Goal: Information Seeking & Learning: Compare options

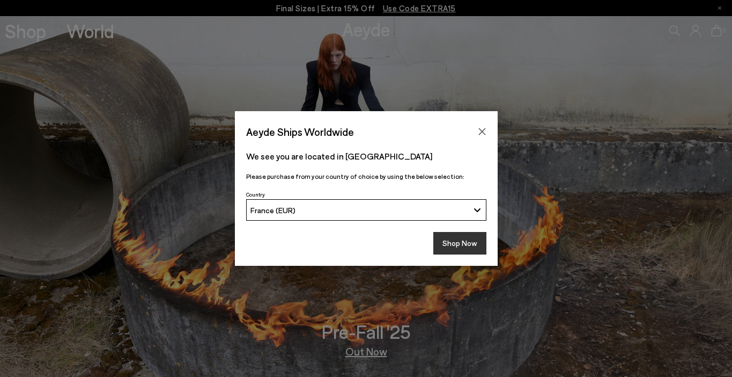
click at [467, 240] on button "Shop Now" at bounding box center [459, 243] width 53 height 23
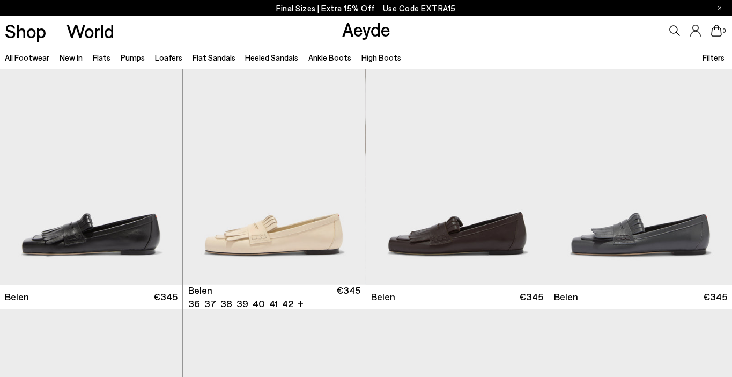
scroll to position [16, 0]
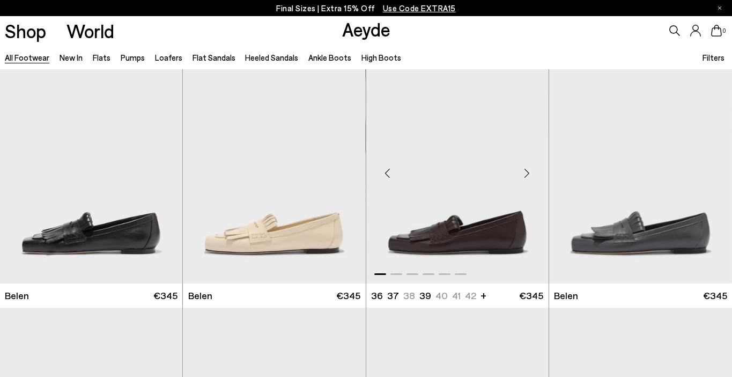
click at [528, 171] on div "Next slide" at bounding box center [527, 173] width 32 height 32
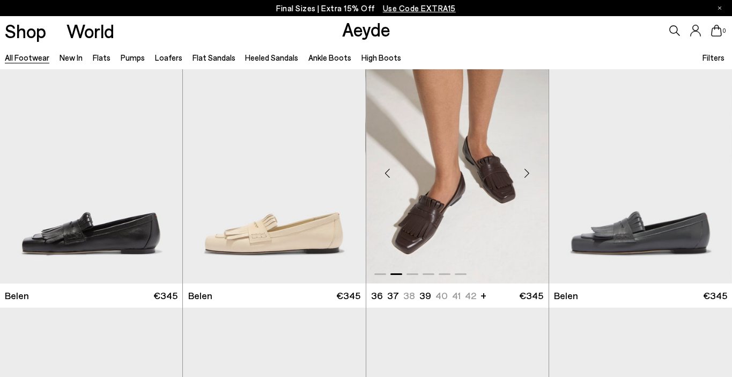
click at [528, 171] on div "Next slide" at bounding box center [527, 173] width 32 height 32
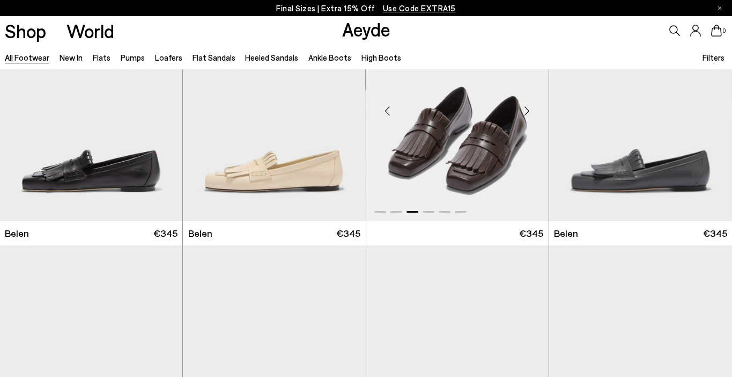
scroll to position [214, 0]
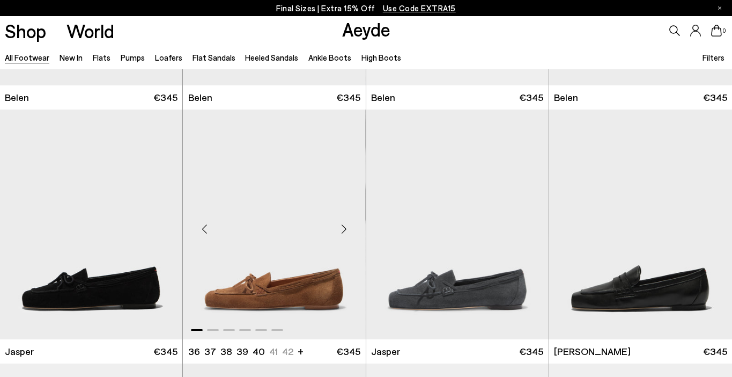
click at [344, 227] on div "Next slide" at bounding box center [344, 228] width 32 height 32
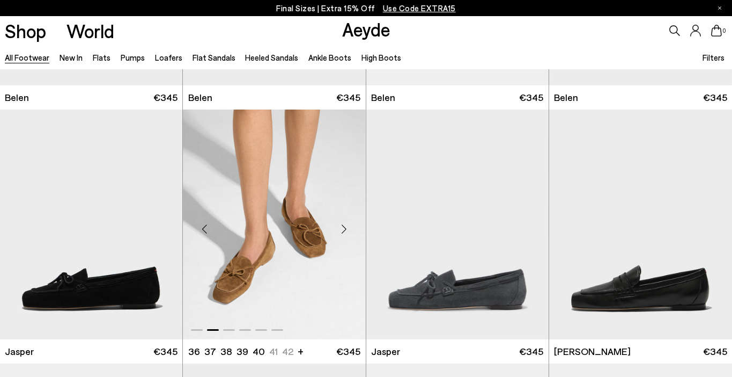
click at [344, 227] on div "Next slide" at bounding box center [344, 228] width 32 height 32
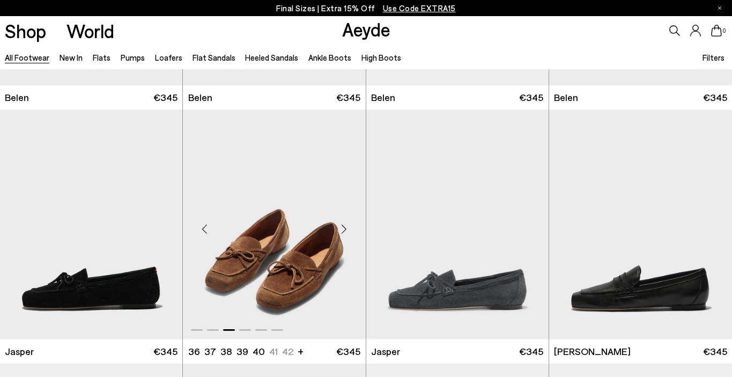
click at [344, 227] on div "Next slide" at bounding box center [344, 228] width 32 height 32
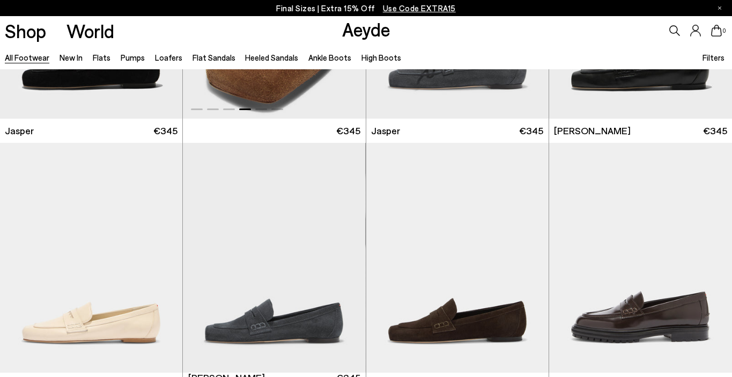
scroll to position [483, 0]
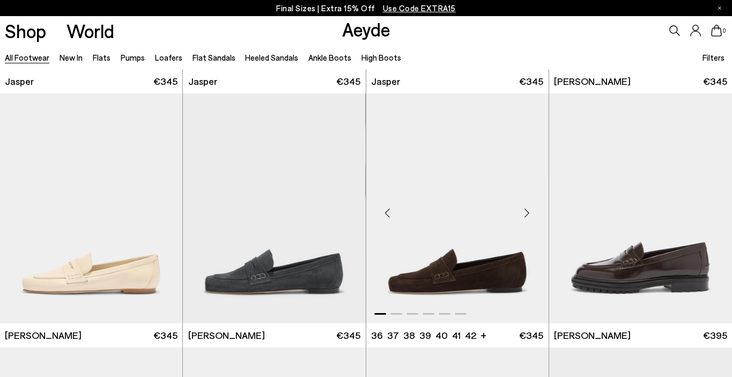
click at [528, 215] on div "Next slide" at bounding box center [527, 212] width 32 height 32
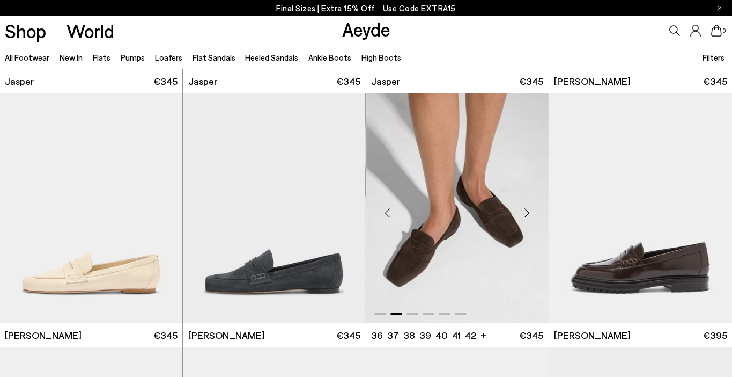
click at [527, 212] on div "Next slide" at bounding box center [527, 212] width 32 height 32
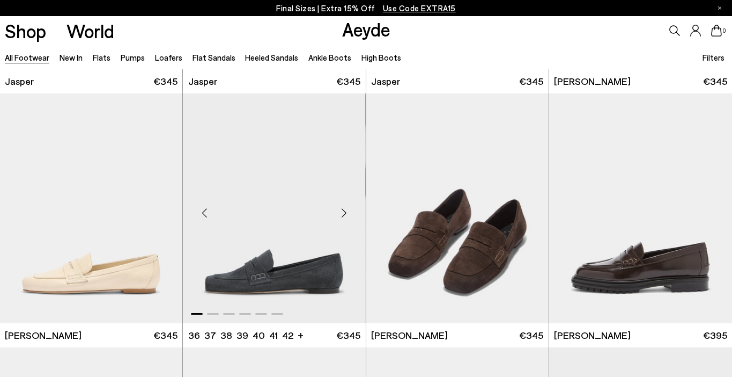
click at [345, 211] on div "Next slide" at bounding box center [344, 212] width 32 height 32
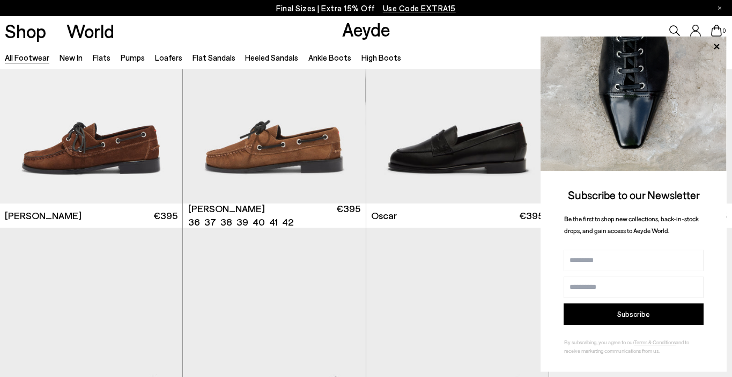
scroll to position [1110, 0]
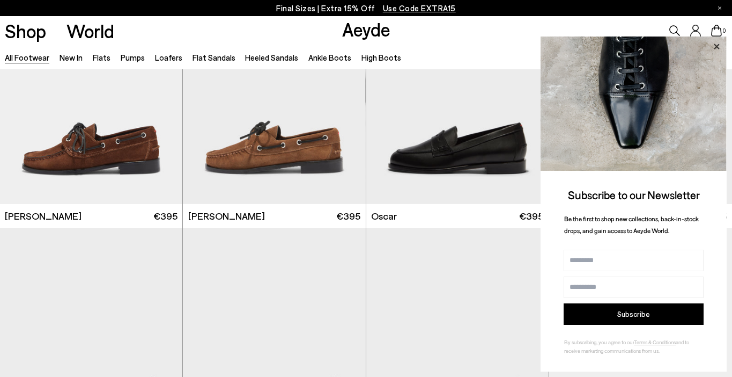
click at [716, 45] on icon at bounding box center [716, 45] width 5 height 5
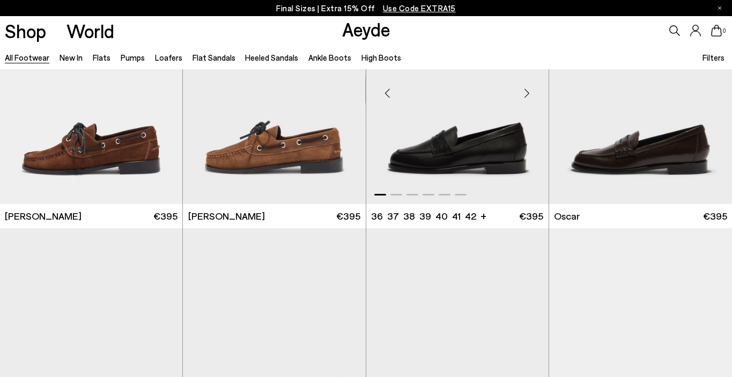
click at [530, 94] on div "Next slide" at bounding box center [527, 93] width 32 height 32
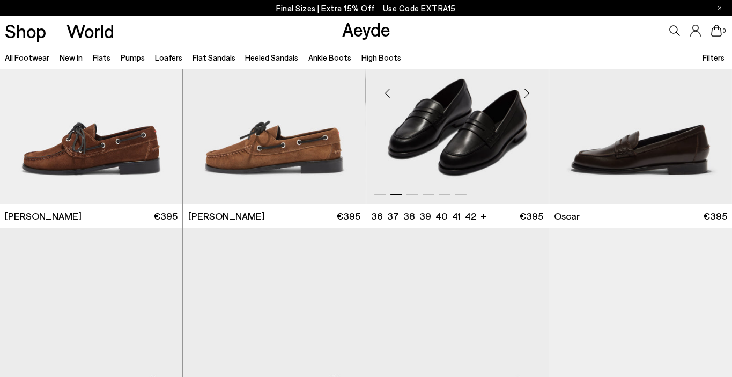
click at [530, 94] on div "Next slide" at bounding box center [527, 93] width 32 height 32
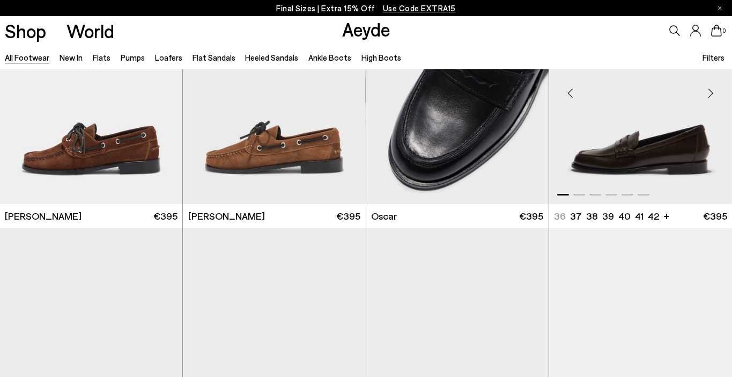
click at [708, 89] on div "Next slide" at bounding box center [711, 93] width 32 height 32
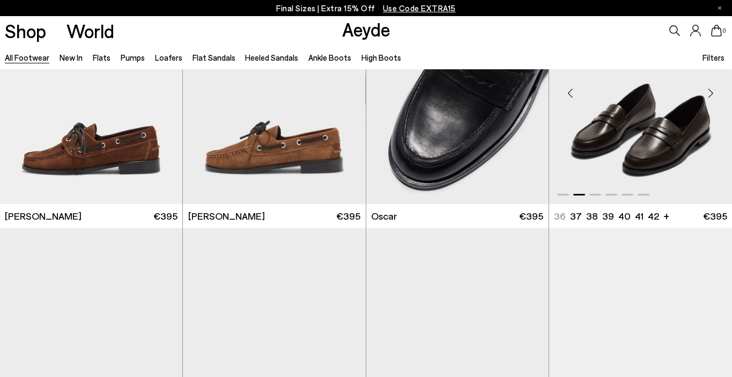
click at [708, 89] on div "Next slide" at bounding box center [711, 93] width 32 height 32
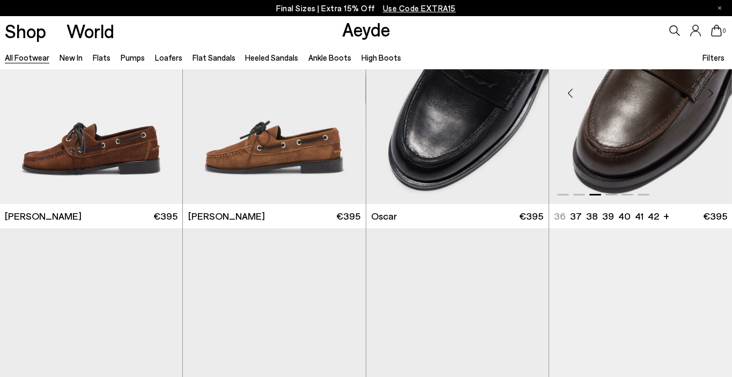
click at [708, 89] on div "Next slide" at bounding box center [711, 93] width 32 height 32
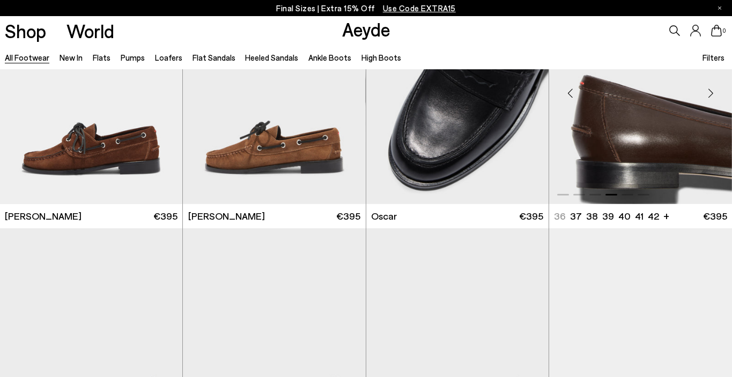
click at [708, 89] on div "Next slide" at bounding box center [711, 93] width 32 height 32
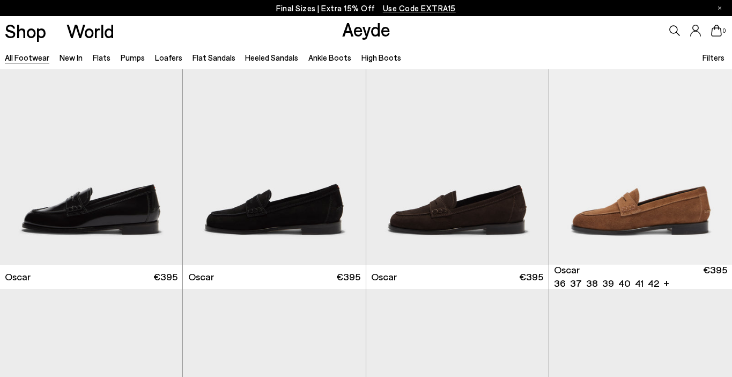
scroll to position [1333, 0]
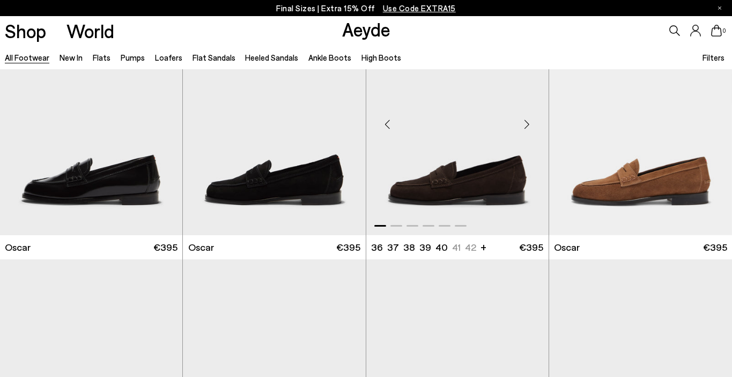
click at [529, 124] on div "Next slide" at bounding box center [527, 124] width 32 height 32
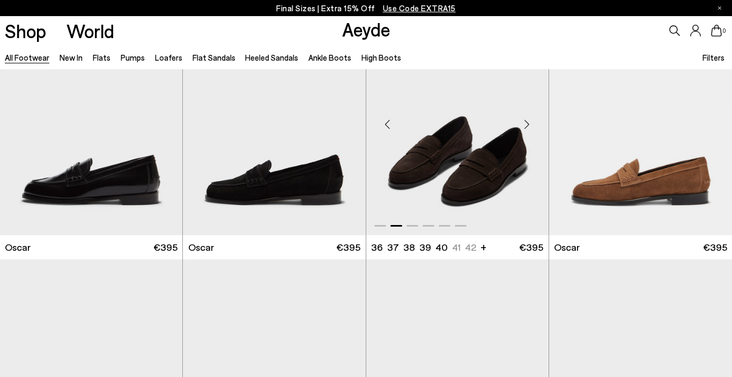
click at [529, 124] on div "Next slide" at bounding box center [527, 124] width 32 height 32
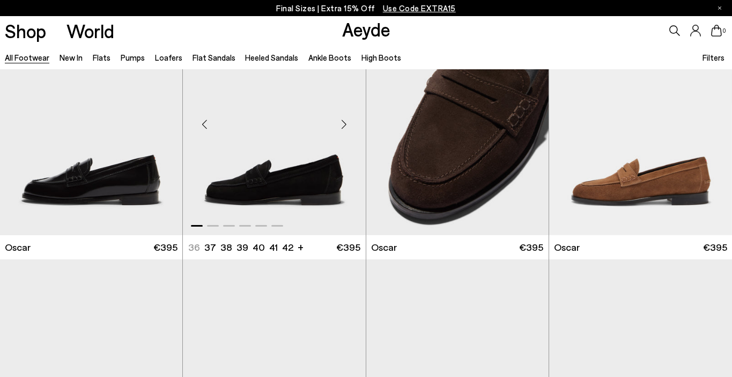
click at [342, 124] on div "Next slide" at bounding box center [344, 124] width 32 height 32
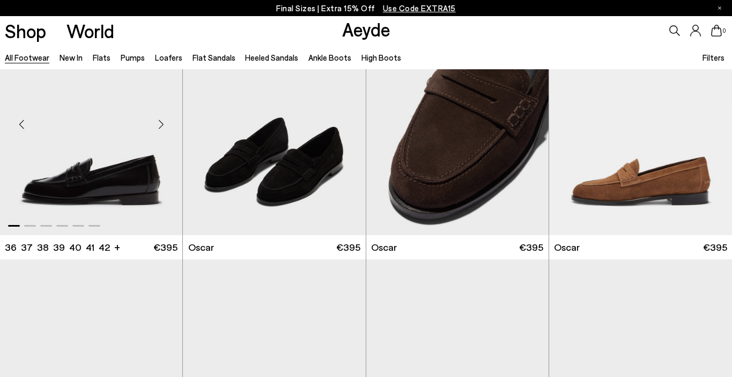
click at [164, 123] on div "Next slide" at bounding box center [161, 124] width 32 height 32
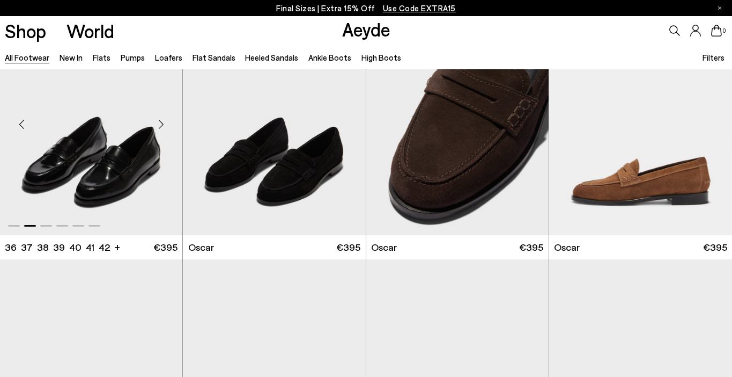
click at [164, 123] on div "Next slide" at bounding box center [161, 124] width 32 height 32
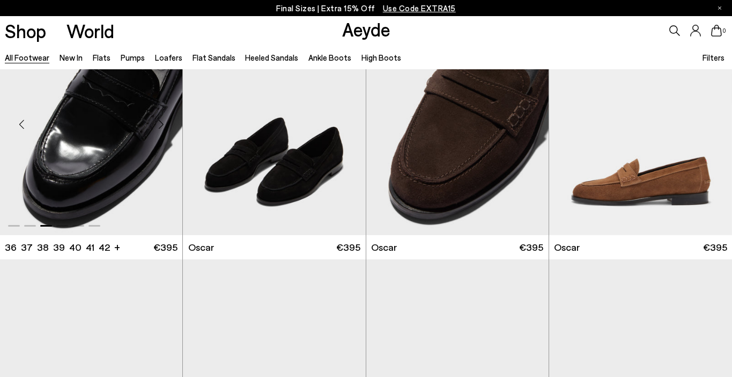
click at [164, 123] on div "Next slide" at bounding box center [161, 124] width 32 height 32
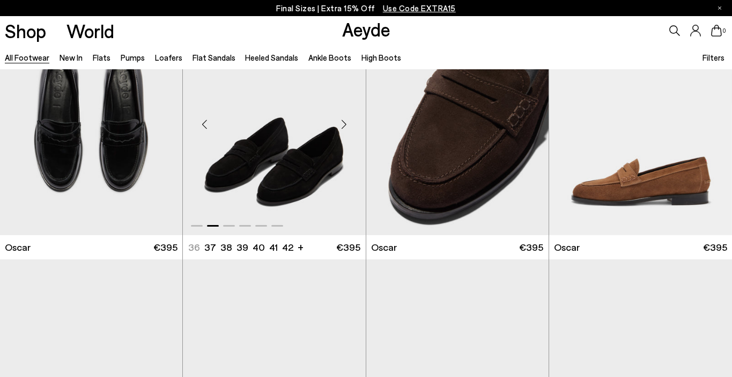
click at [347, 127] on div "Next slide" at bounding box center [344, 124] width 32 height 32
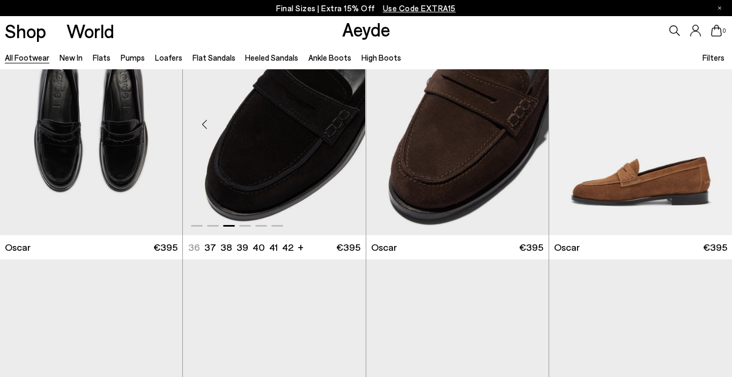
click at [347, 127] on div "Next slide" at bounding box center [344, 124] width 32 height 32
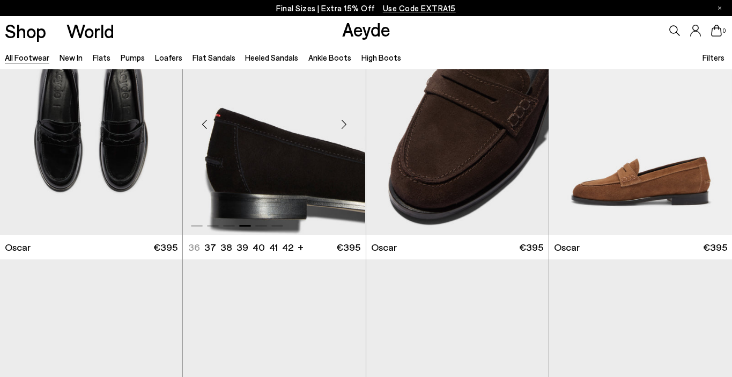
click at [347, 127] on div "Next slide" at bounding box center [344, 124] width 32 height 32
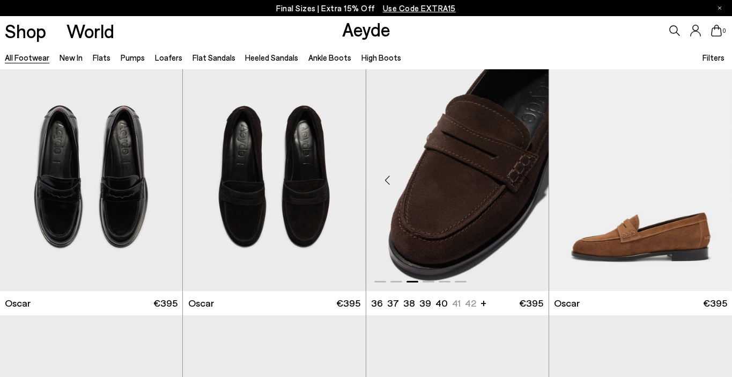
scroll to position [1271, 0]
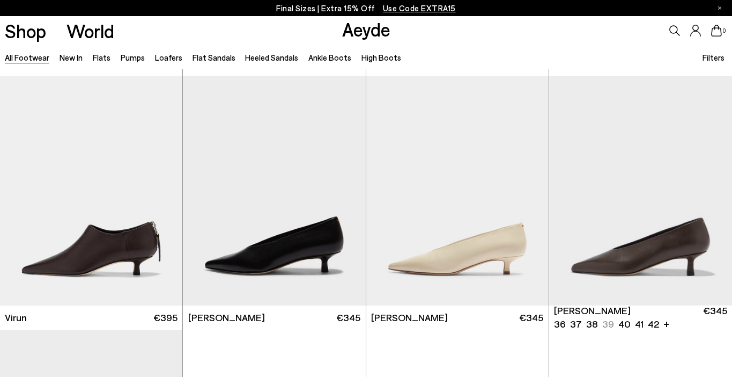
scroll to position [3382, 0]
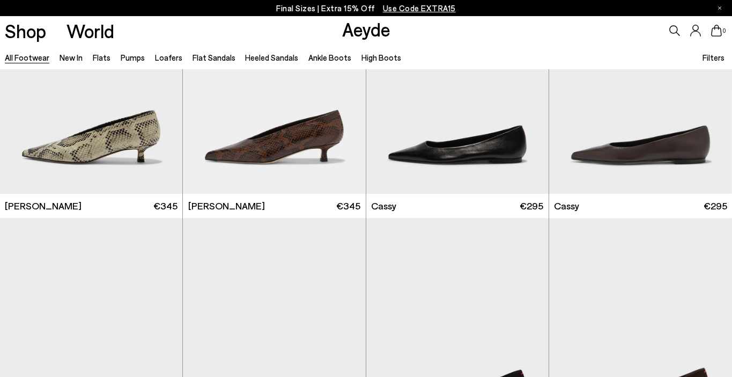
scroll to position [3812, 0]
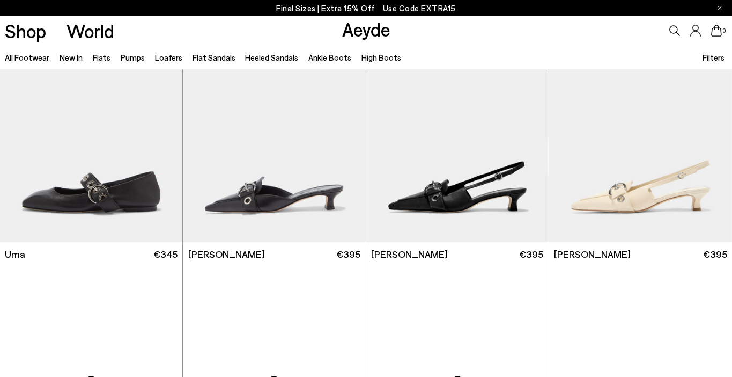
scroll to position [5843, 0]
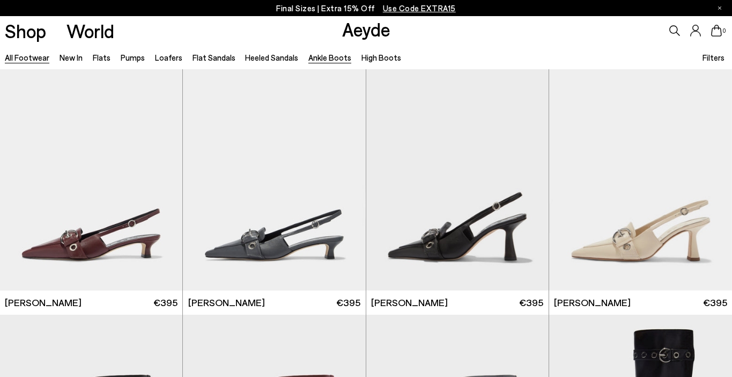
click at [336, 57] on link "Ankle Boots" at bounding box center [329, 58] width 43 height 10
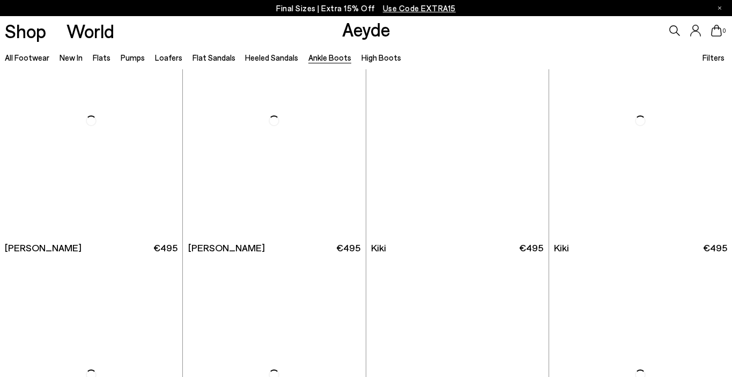
scroll to position [1325, 0]
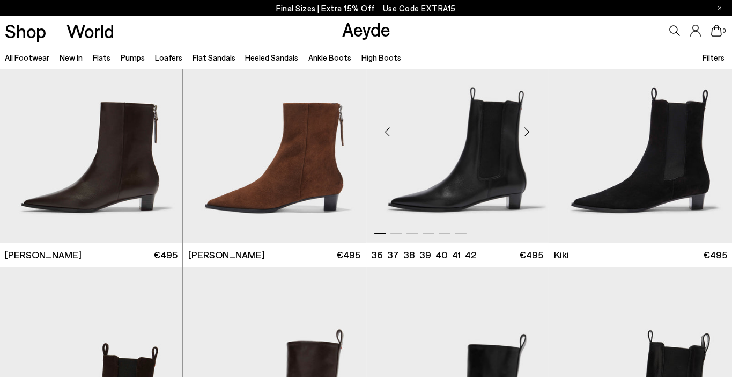
click at [528, 131] on div "Next slide" at bounding box center [527, 132] width 32 height 32
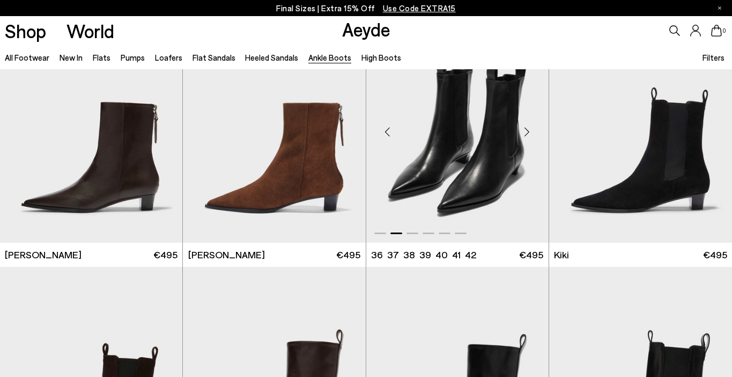
click at [528, 131] on div "Next slide" at bounding box center [527, 132] width 32 height 32
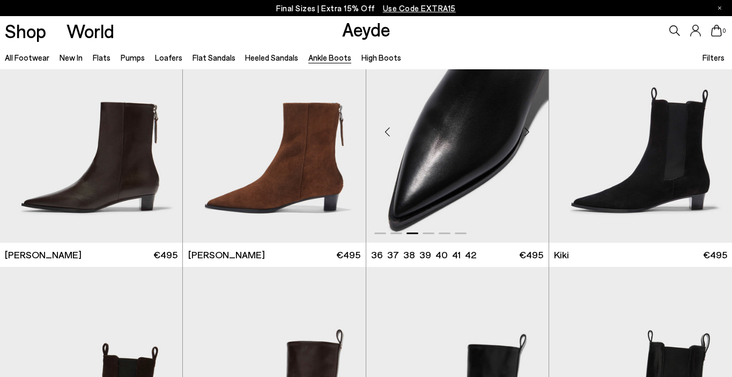
click at [528, 131] on div "Next slide" at bounding box center [527, 132] width 32 height 32
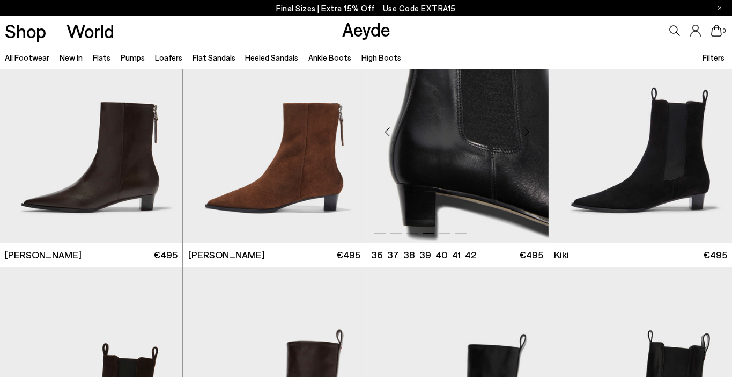
click at [528, 131] on div "Next slide" at bounding box center [527, 132] width 32 height 32
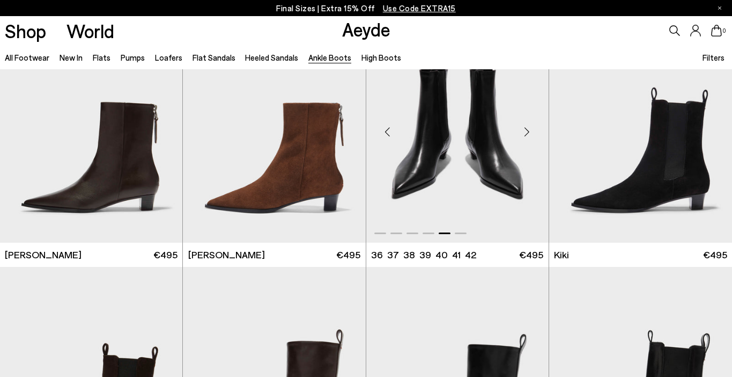
click at [527, 131] on div "Next slide" at bounding box center [527, 132] width 32 height 32
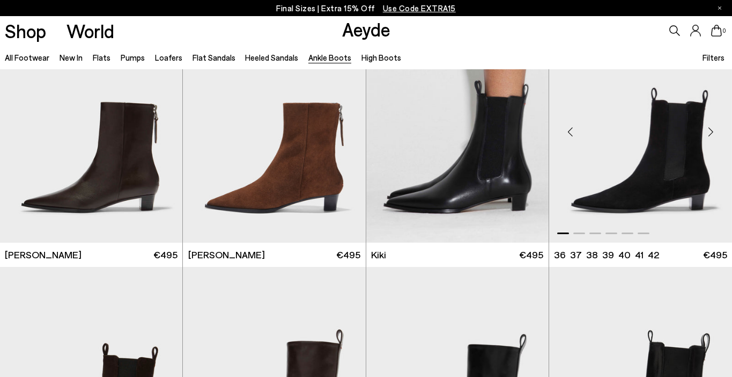
click at [711, 132] on div "Next slide" at bounding box center [711, 132] width 32 height 32
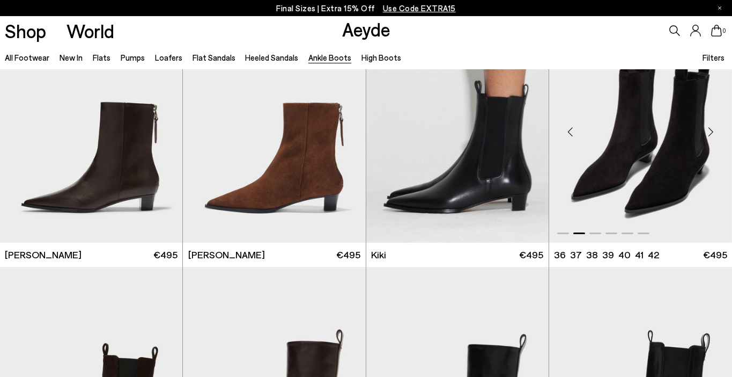
click at [711, 132] on div "Next slide" at bounding box center [711, 132] width 32 height 32
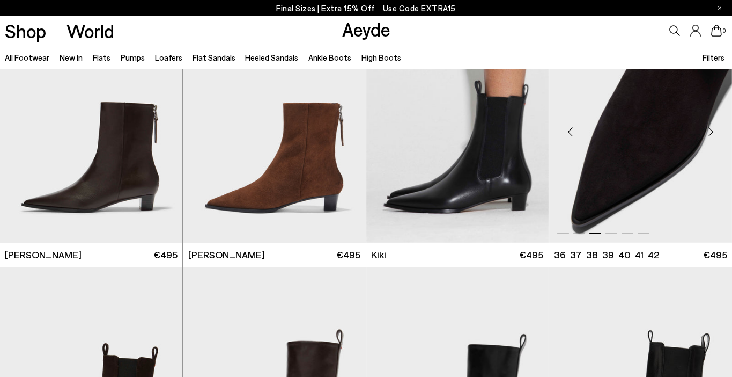
click at [711, 132] on div "Next slide" at bounding box center [711, 132] width 32 height 32
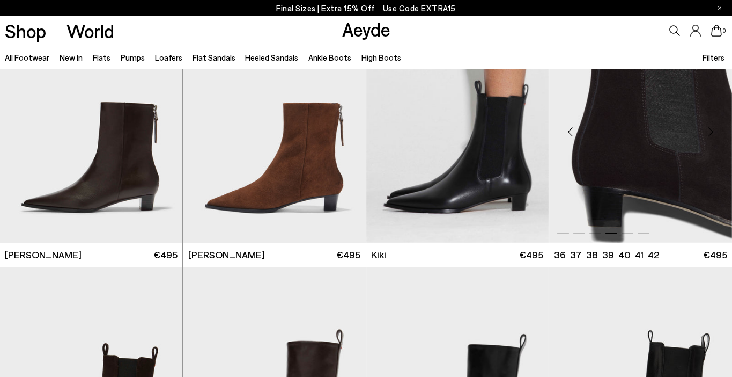
click at [713, 133] on div "Next slide" at bounding box center [711, 132] width 32 height 32
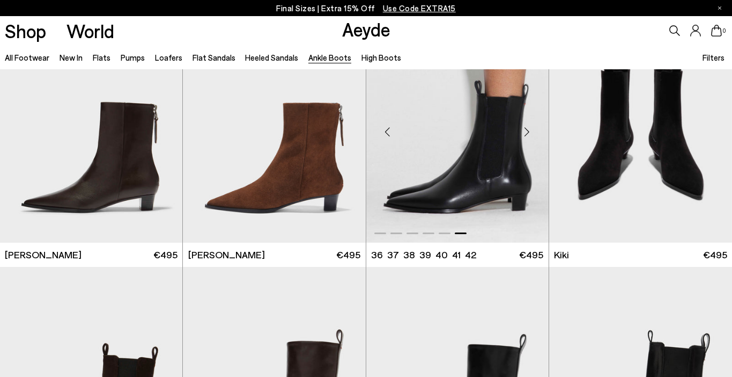
click at [528, 130] on div "Next slide" at bounding box center [527, 132] width 32 height 32
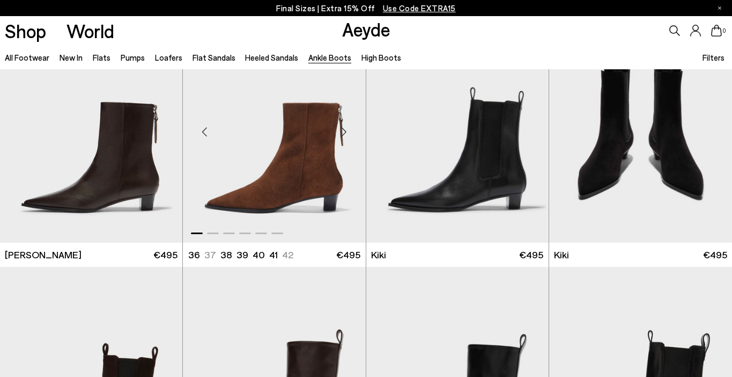
click at [346, 130] on div "Next slide" at bounding box center [344, 132] width 32 height 32
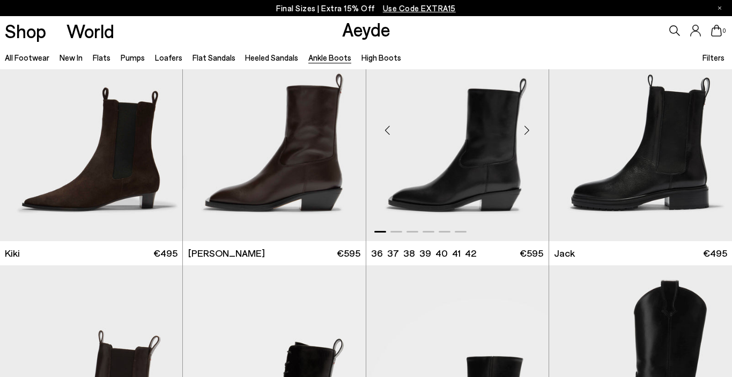
scroll to position [1578, 0]
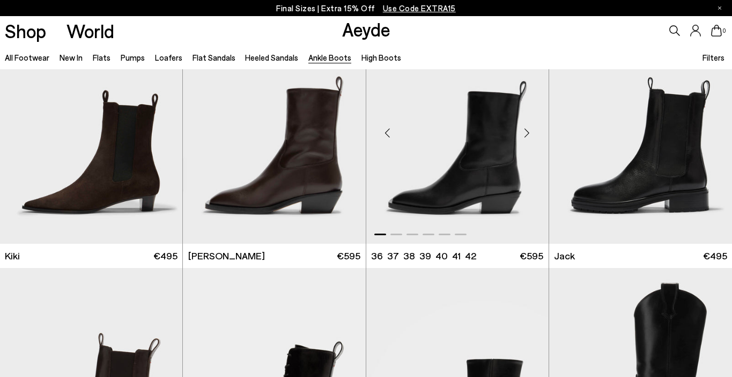
click at [525, 138] on div "Next slide" at bounding box center [527, 133] width 32 height 32
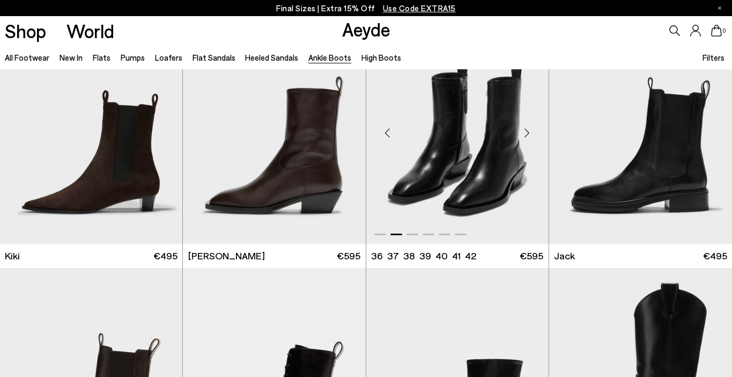
click at [525, 138] on div "Next slide" at bounding box center [527, 133] width 32 height 32
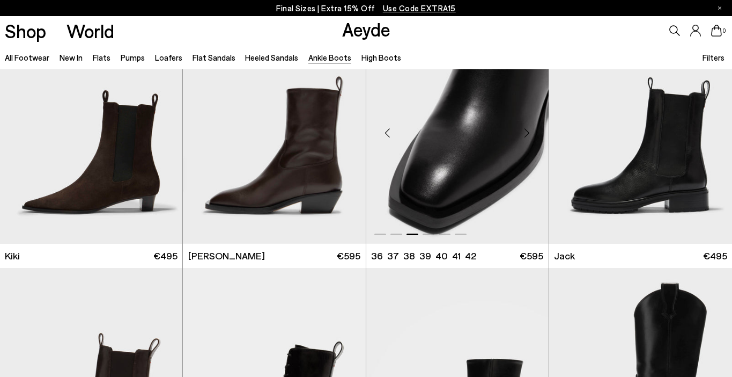
click at [525, 138] on div "Next slide" at bounding box center [527, 133] width 32 height 32
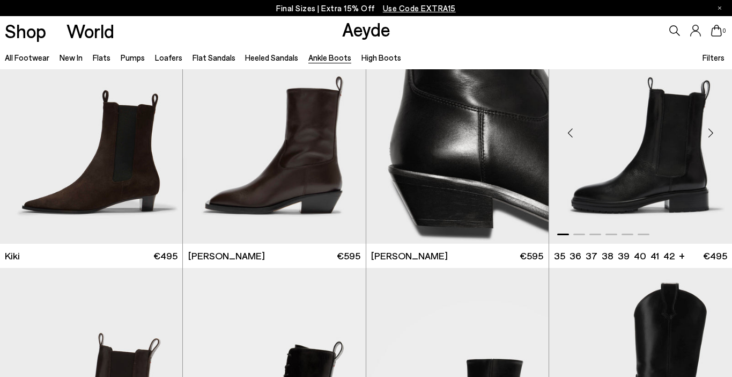
click at [710, 129] on div "Next slide" at bounding box center [711, 133] width 32 height 32
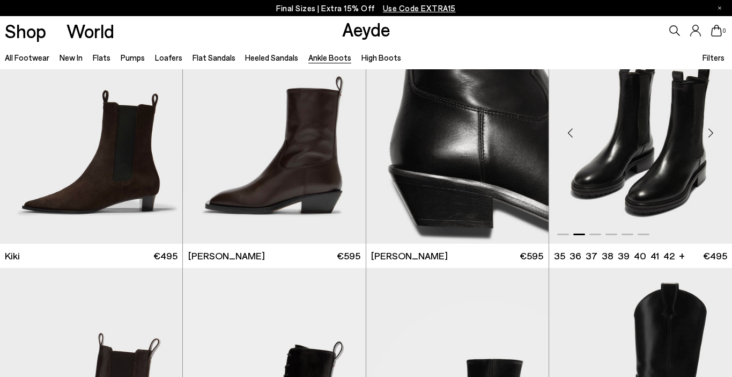
click at [710, 129] on div "Next slide" at bounding box center [711, 133] width 32 height 32
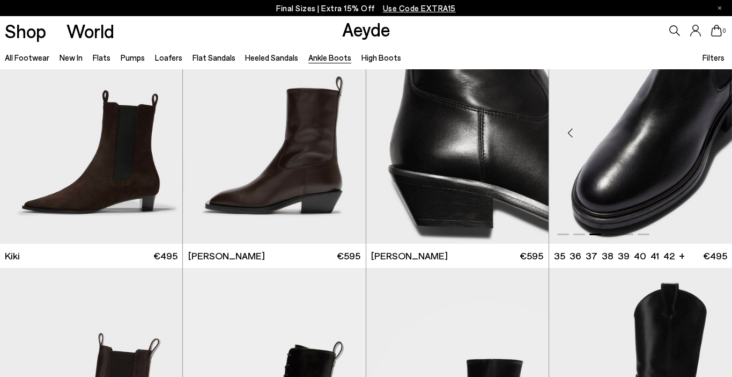
click at [710, 129] on div "Next slide" at bounding box center [711, 133] width 32 height 32
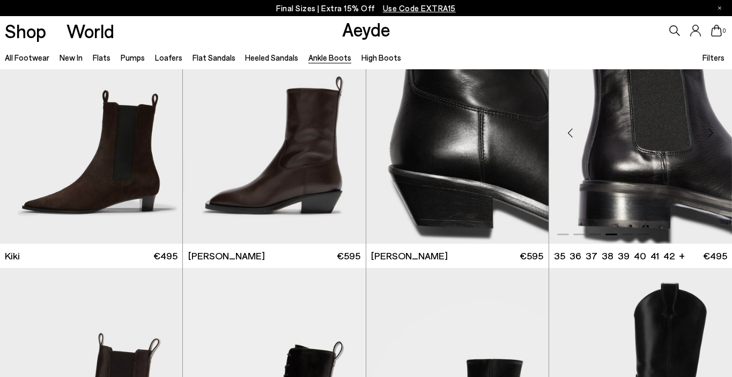
click at [710, 129] on div "Next slide" at bounding box center [711, 133] width 32 height 32
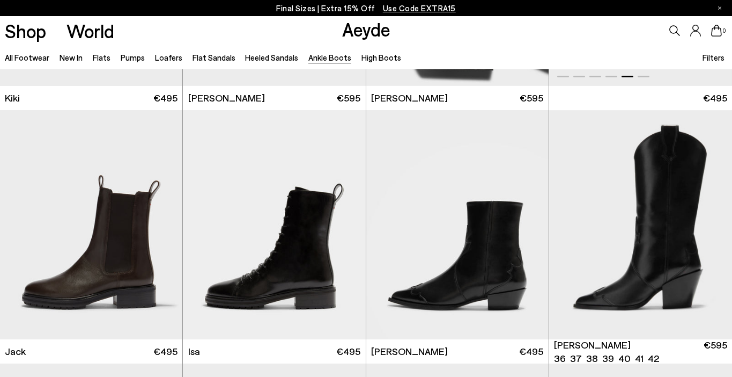
scroll to position [1793, 0]
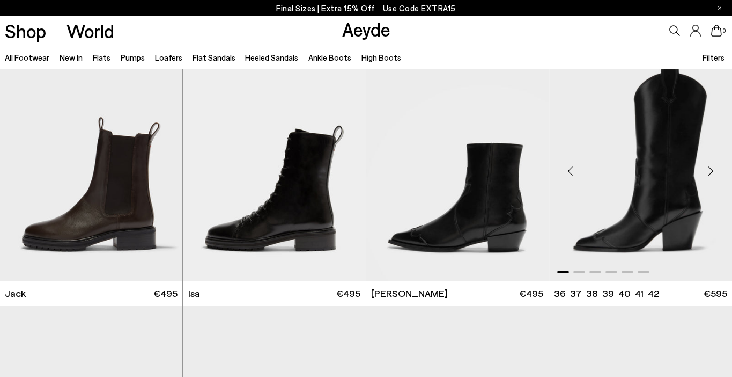
click at [708, 173] on div "Next slide" at bounding box center [711, 170] width 32 height 32
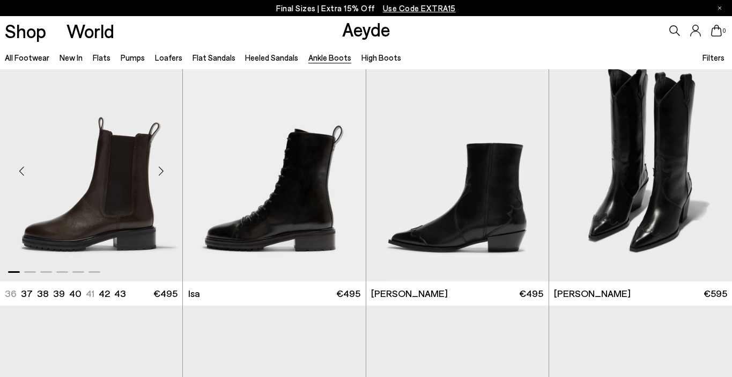
click at [161, 173] on div "Next slide" at bounding box center [161, 170] width 32 height 32
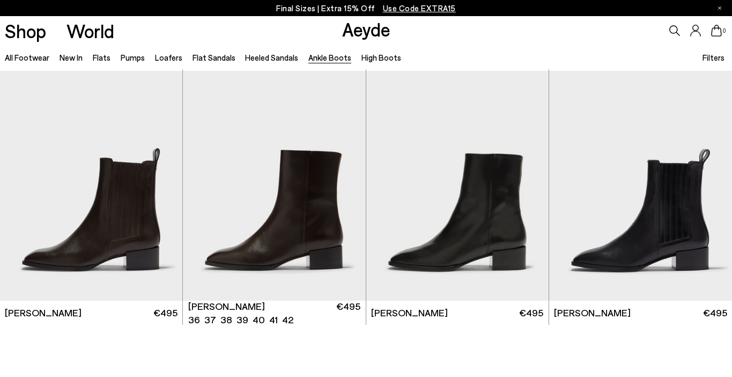
scroll to position [2032, 0]
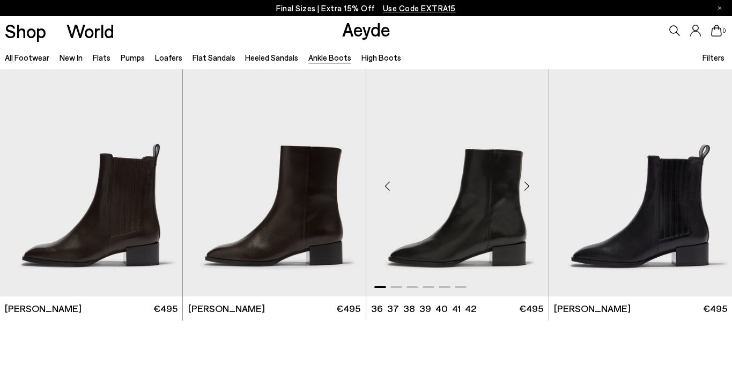
click at [525, 186] on div "Next slide" at bounding box center [527, 186] width 32 height 32
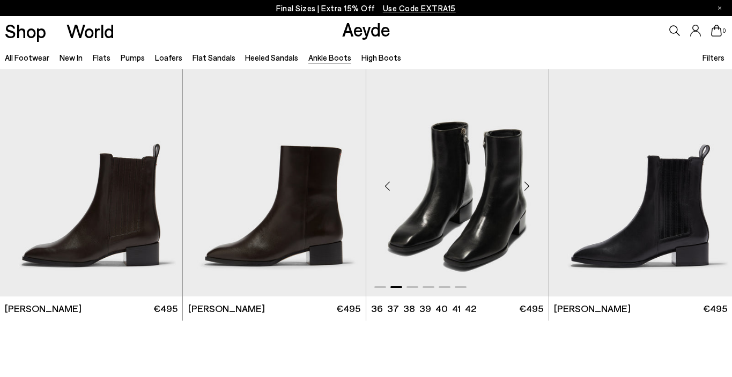
click at [525, 186] on div "Next slide" at bounding box center [527, 186] width 32 height 32
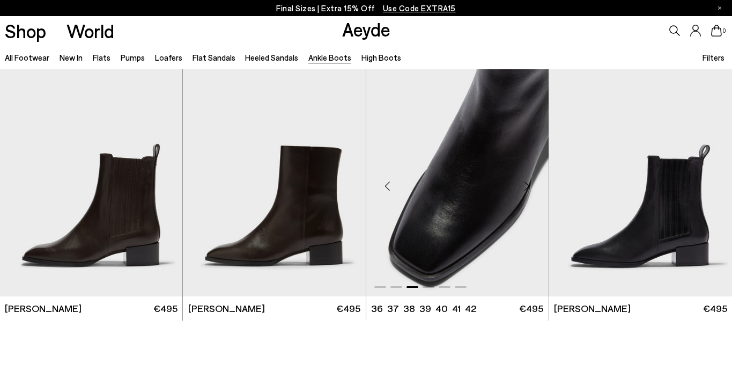
click at [525, 186] on div "Next slide" at bounding box center [527, 186] width 32 height 32
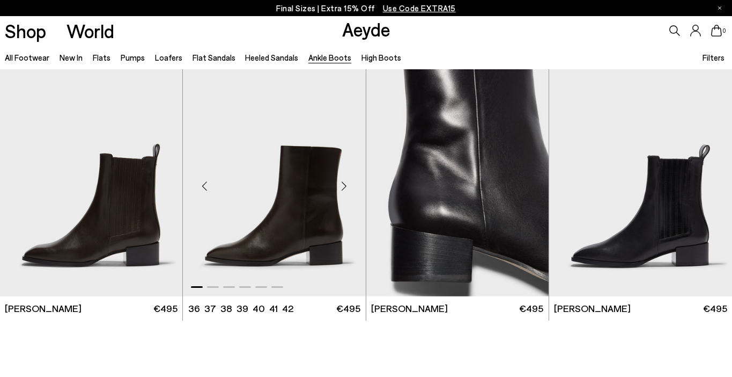
click at [345, 185] on div "Next slide" at bounding box center [344, 186] width 32 height 32
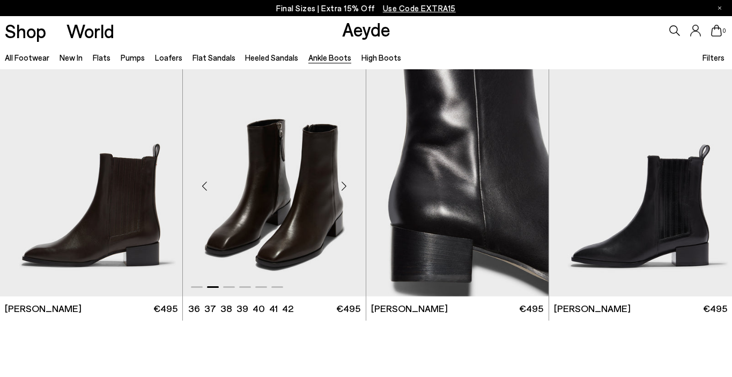
click at [345, 185] on div "Next slide" at bounding box center [344, 186] width 32 height 32
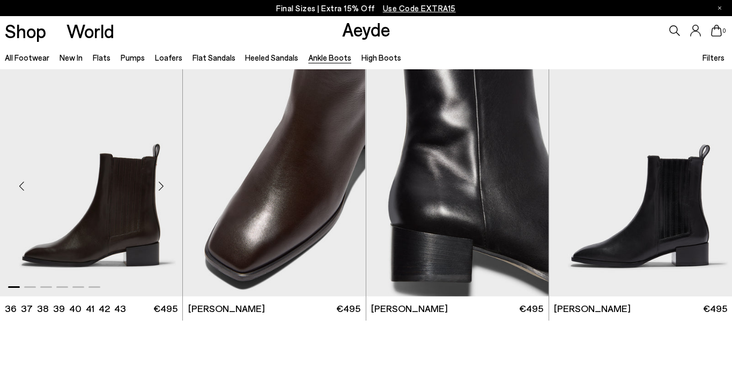
click at [165, 185] on div "Next slide" at bounding box center [161, 186] width 32 height 32
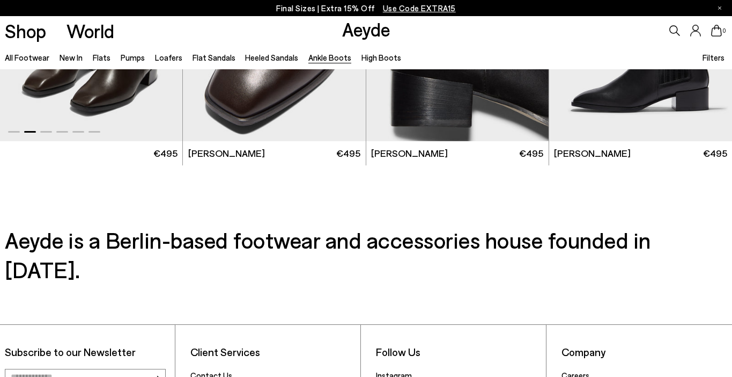
scroll to position [2089, 0]
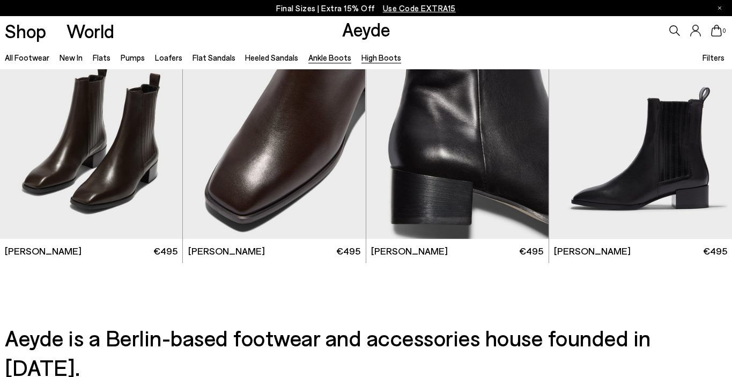
click at [376, 56] on link "High Boots" at bounding box center [382, 58] width 40 height 10
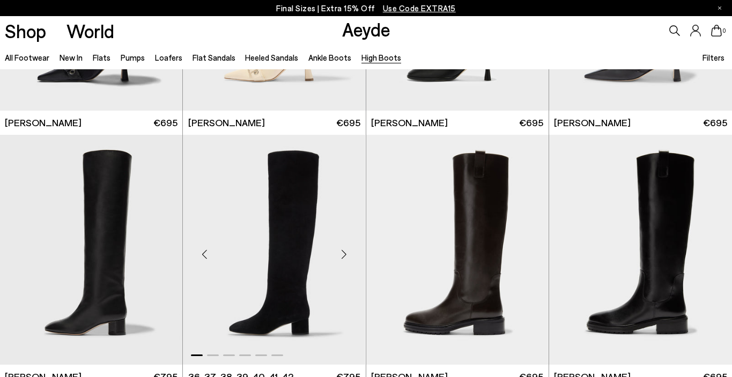
scroll to position [283, 0]
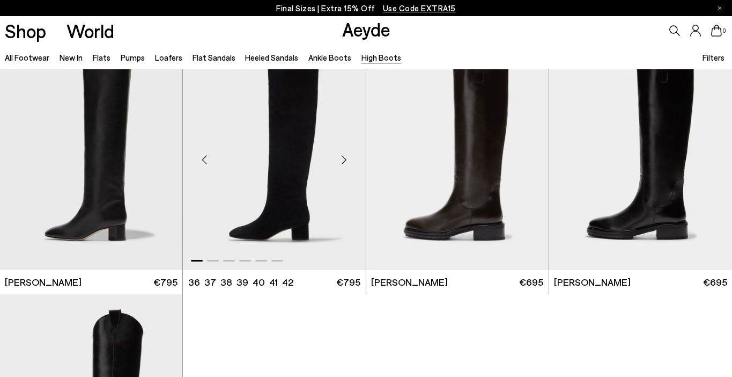
click at [344, 163] on div "Next slide" at bounding box center [344, 159] width 32 height 32
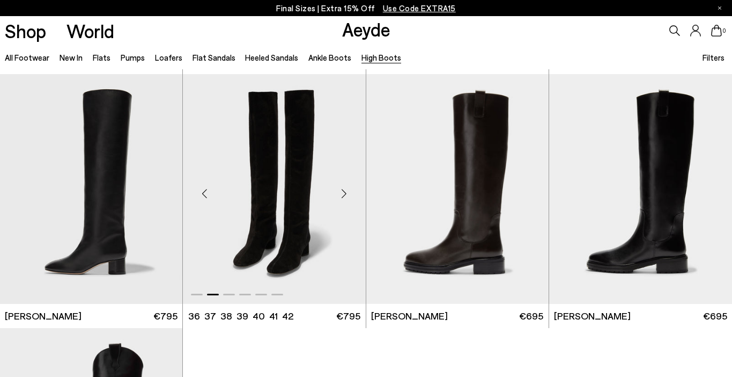
scroll to position [247, 0]
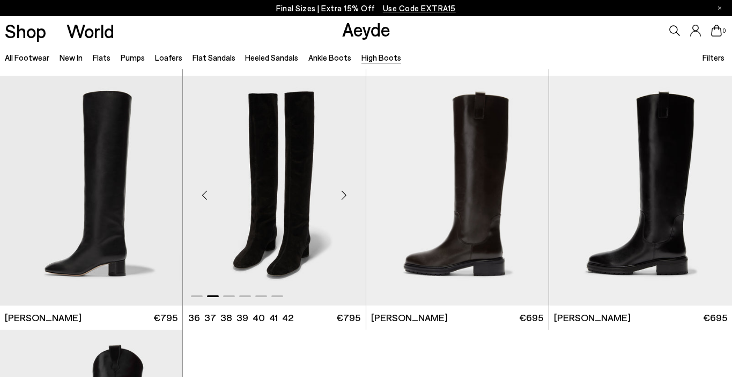
click at [345, 195] on div "Next slide" at bounding box center [344, 195] width 32 height 32
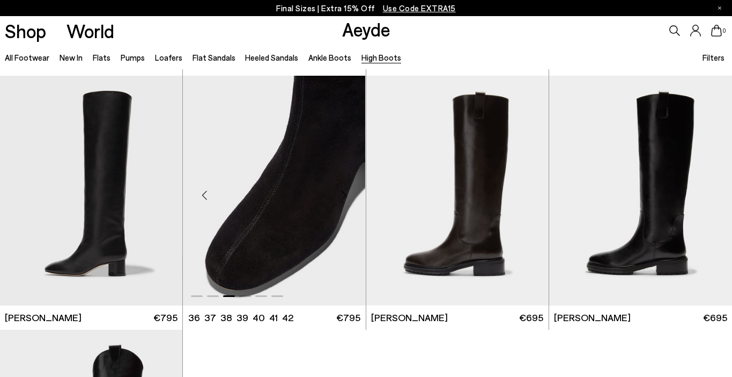
click at [345, 195] on div "Next slide" at bounding box center [344, 195] width 32 height 32
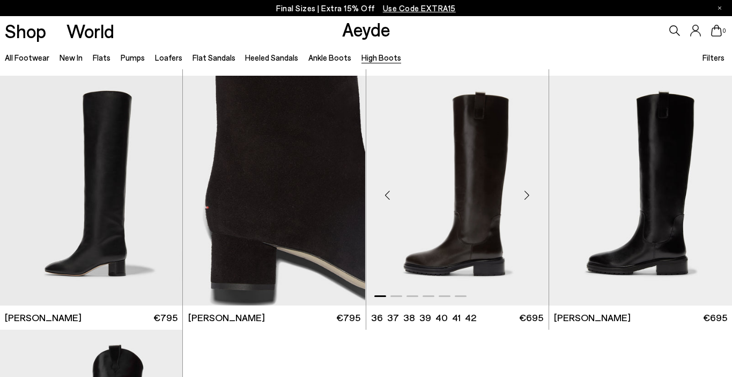
click at [526, 194] on div "Next slide" at bounding box center [527, 195] width 32 height 32
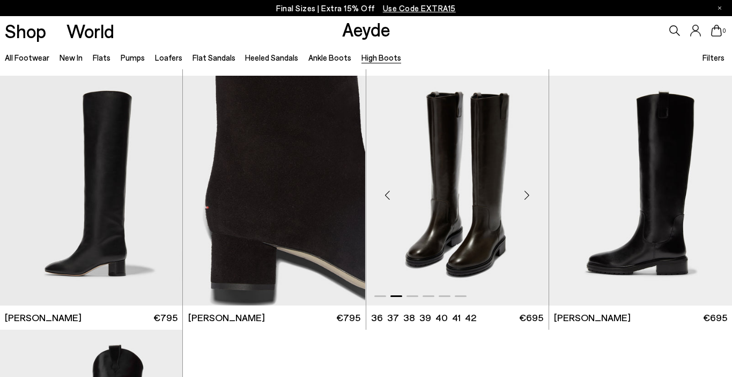
click at [526, 194] on div "Next slide" at bounding box center [527, 195] width 32 height 32
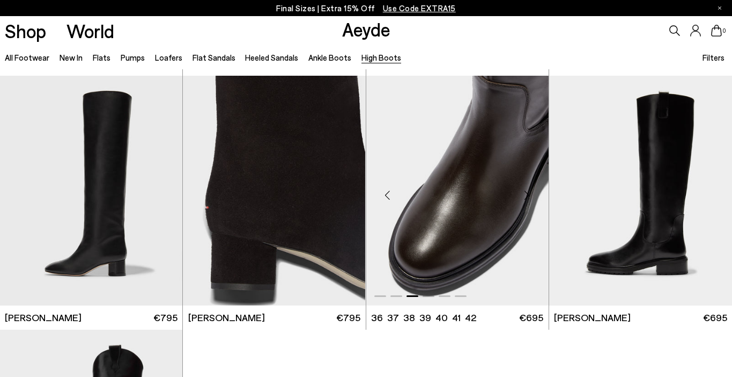
click at [526, 194] on div "Next slide" at bounding box center [527, 195] width 32 height 32
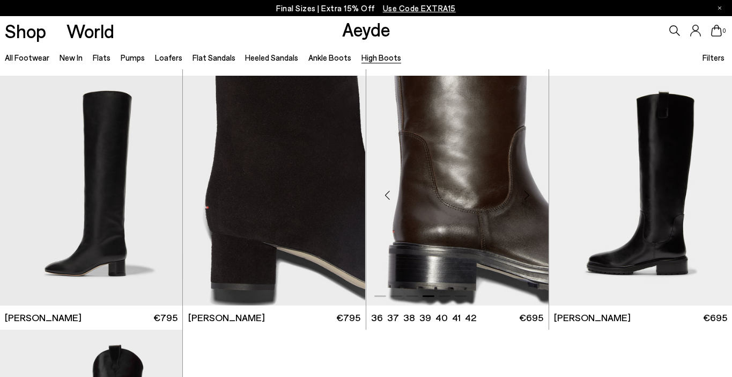
click at [526, 193] on div "Next slide" at bounding box center [527, 195] width 32 height 32
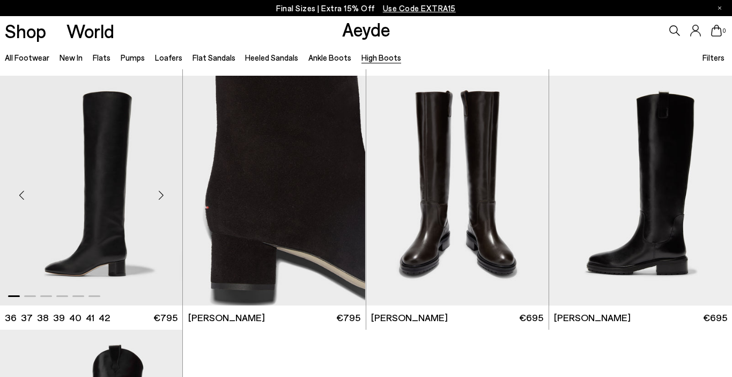
click at [162, 194] on div "Next slide" at bounding box center [161, 195] width 32 height 32
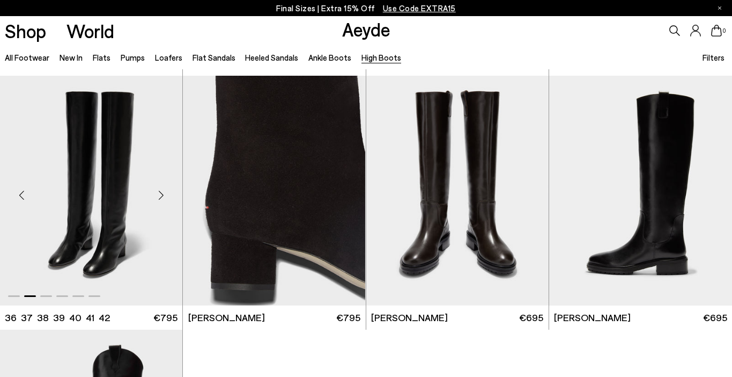
click at [162, 194] on div "Next slide" at bounding box center [161, 195] width 32 height 32
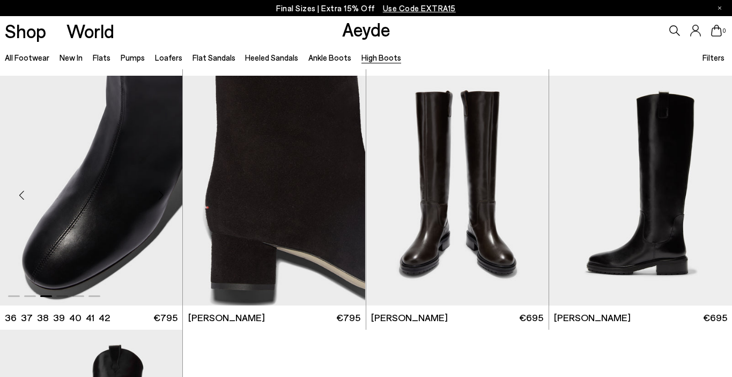
click at [161, 193] on div "Next slide" at bounding box center [161, 195] width 32 height 32
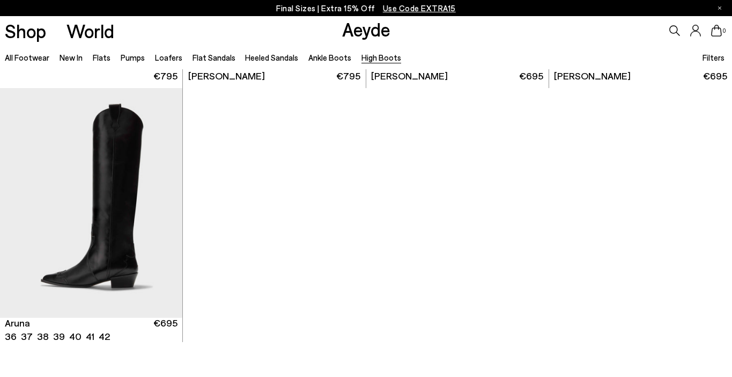
scroll to position [511, 0]
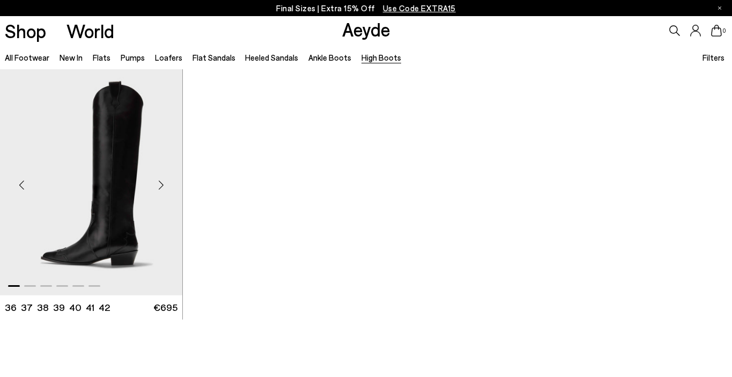
click at [162, 183] on div "Next slide" at bounding box center [161, 184] width 32 height 32
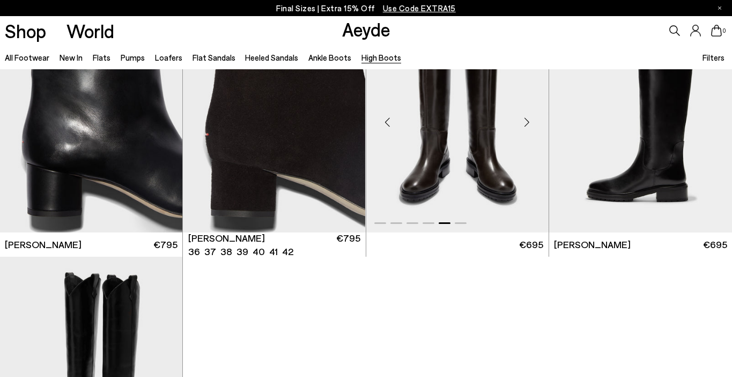
scroll to position [193, 0]
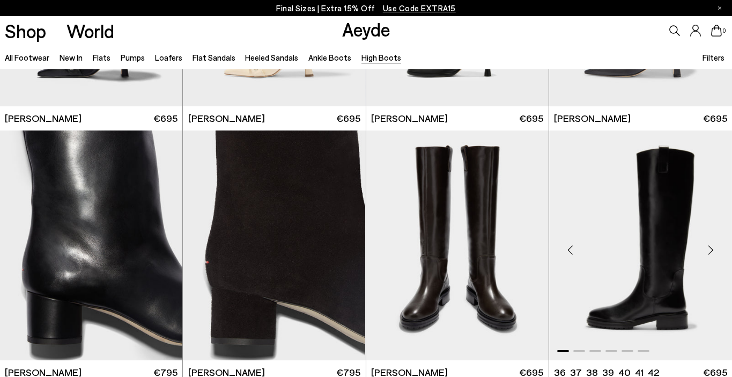
click at [711, 248] on div "Next slide" at bounding box center [711, 249] width 32 height 32
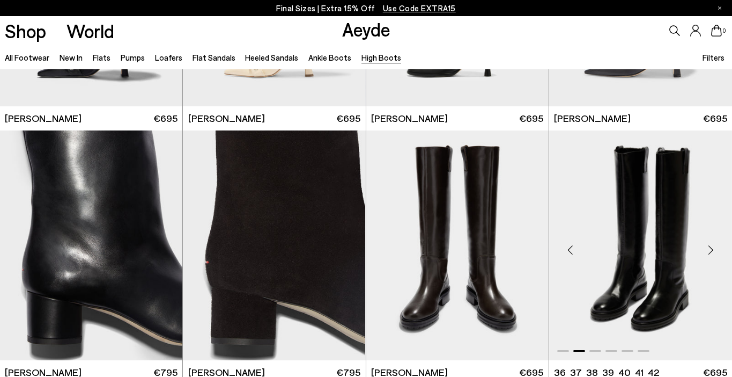
click at [711, 248] on div "Next slide" at bounding box center [711, 249] width 32 height 32
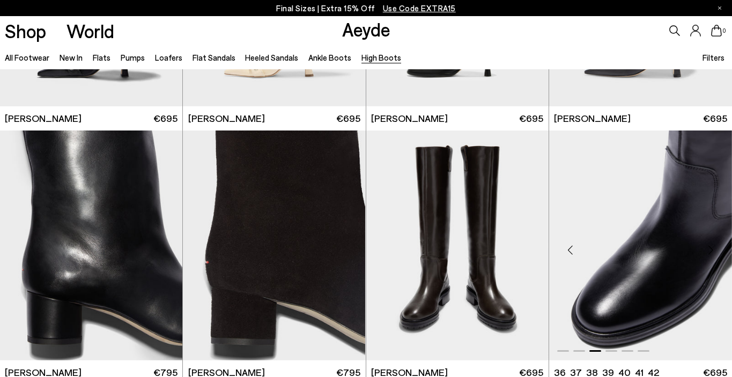
click at [711, 248] on div "Next slide" at bounding box center [711, 249] width 32 height 32
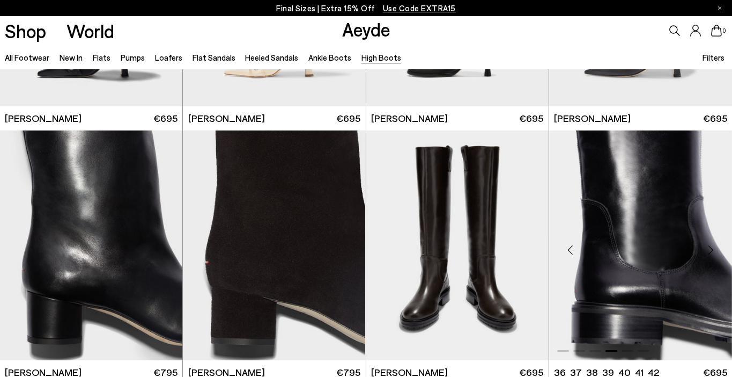
scroll to position [0, 0]
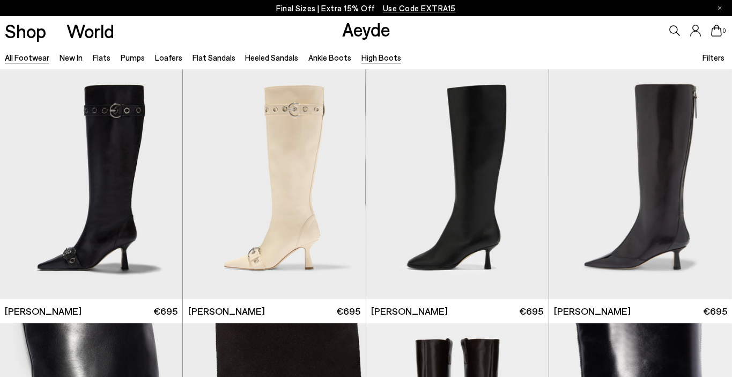
click at [32, 61] on link "All Footwear" at bounding box center [27, 58] width 45 height 10
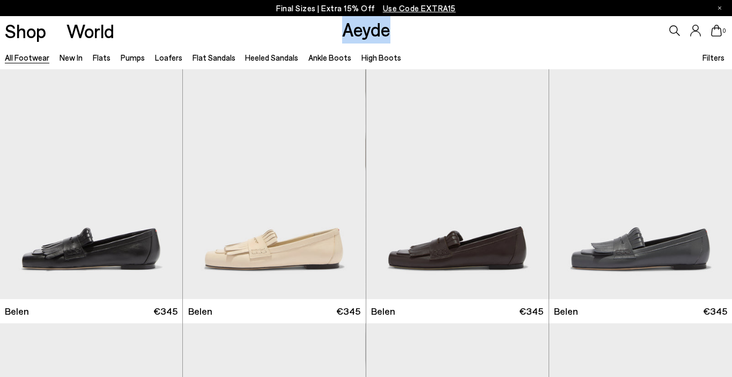
drag, startPoint x: 407, startPoint y: 29, endPoint x: 315, endPoint y: 28, distance: 92.3
click at [315, 28] on div "Shop World Aeyde 0" at bounding box center [366, 30] width 732 height 29
click at [391, 35] on div "Shop World Aeyde 0" at bounding box center [366, 30] width 732 height 29
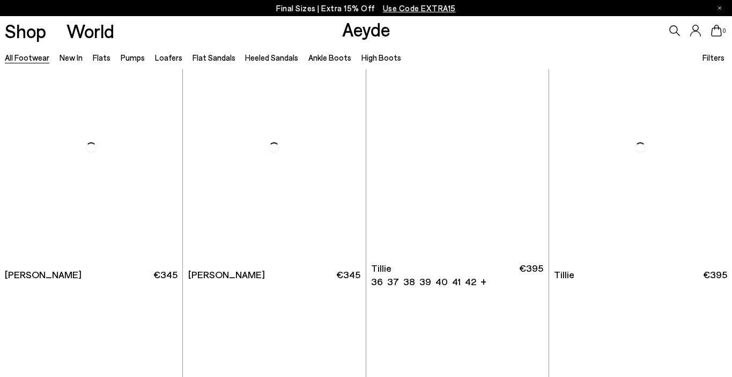
scroll to position [2610, 0]
